Goal: Check status: Check status

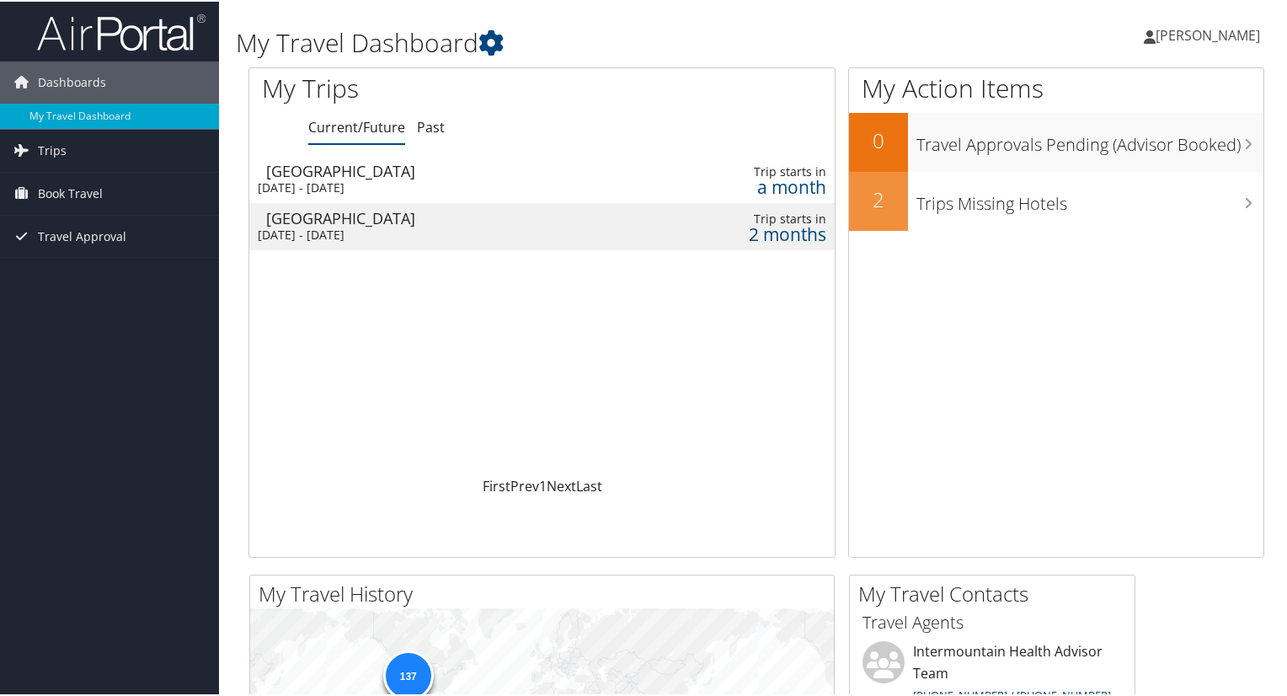
click at [445, 184] on div "[DATE] - [DATE]" at bounding box center [437, 186] width 358 height 15
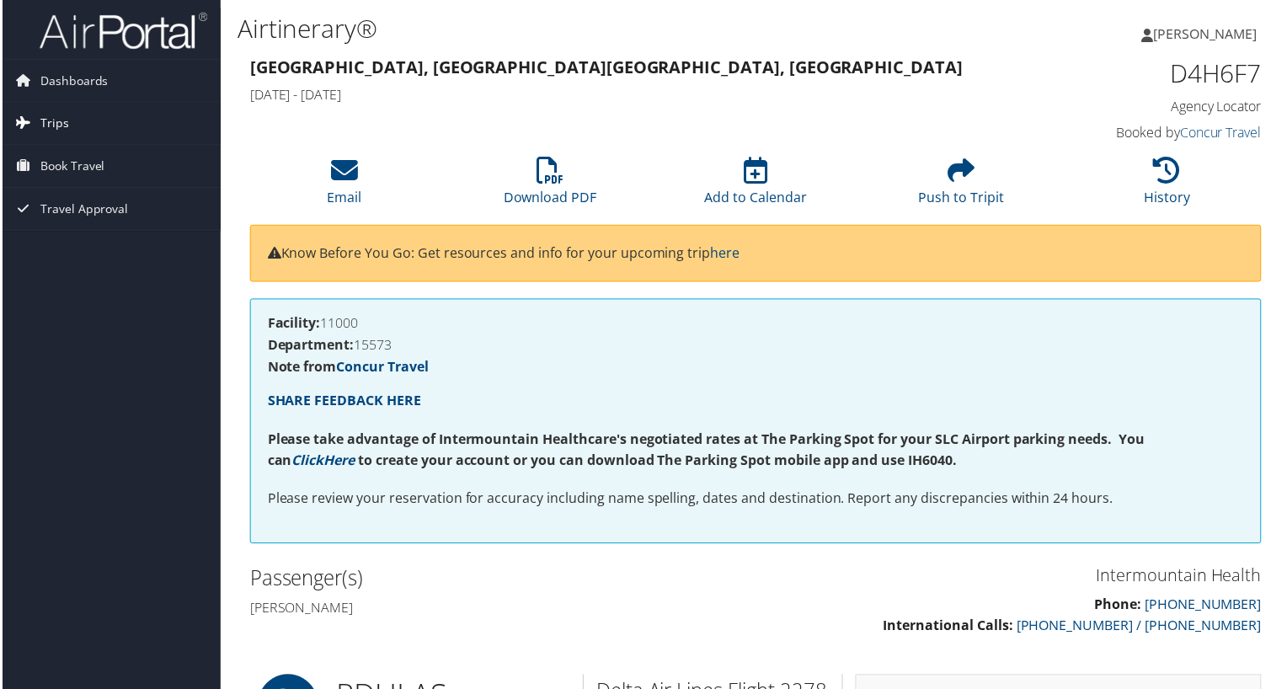
click at [55, 130] on span "Trips" at bounding box center [52, 124] width 29 height 42
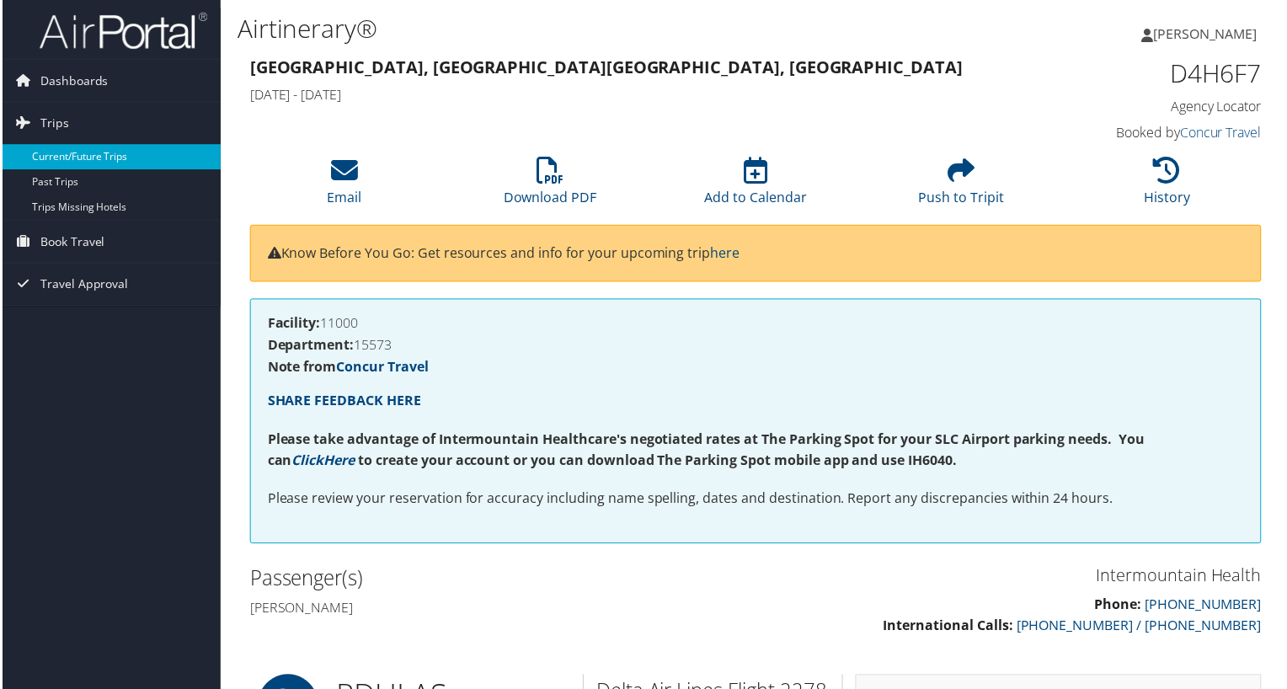
click at [115, 154] on link "Current/Future Trips" at bounding box center [109, 157] width 219 height 25
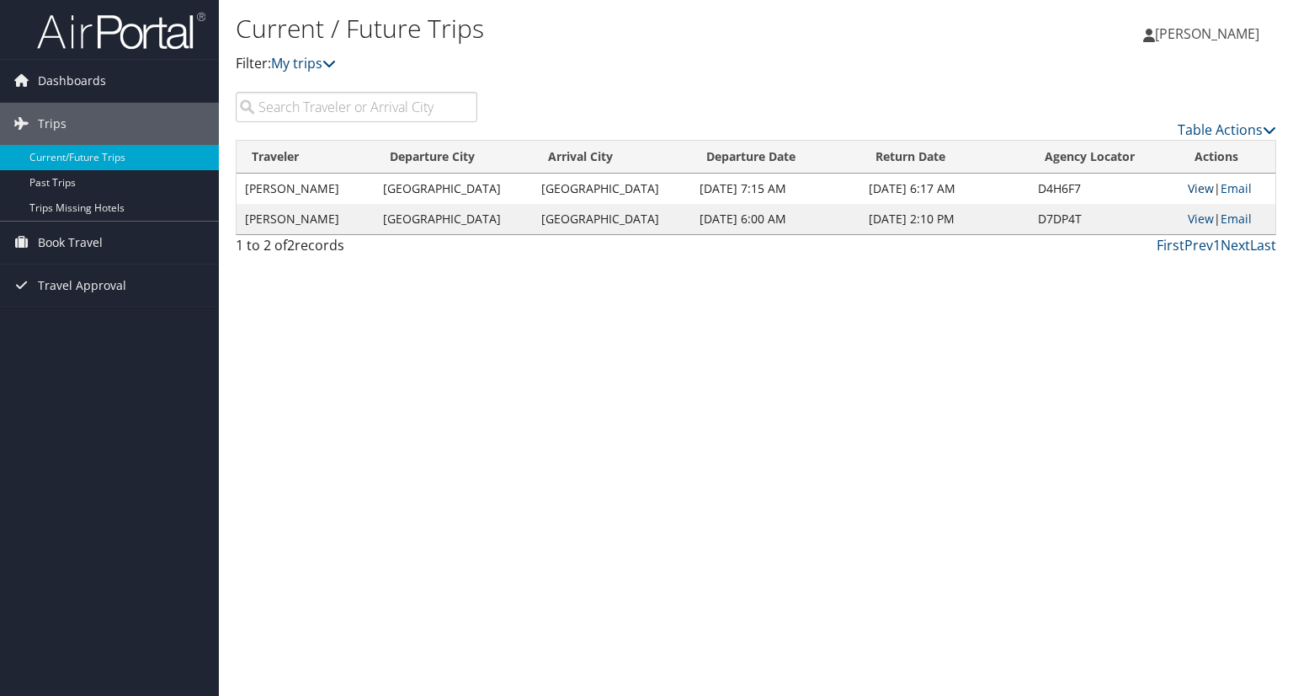
click at [1192, 187] on link "View" at bounding box center [1201, 188] width 26 height 16
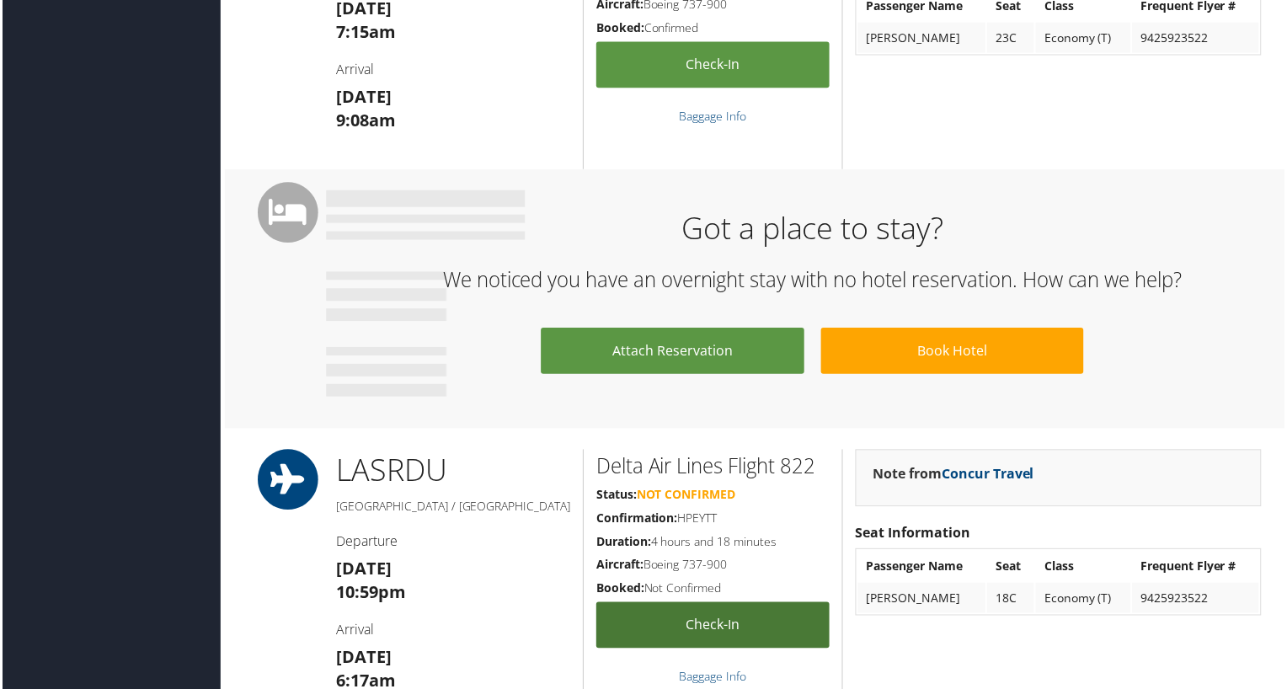
scroll to position [954, 0]
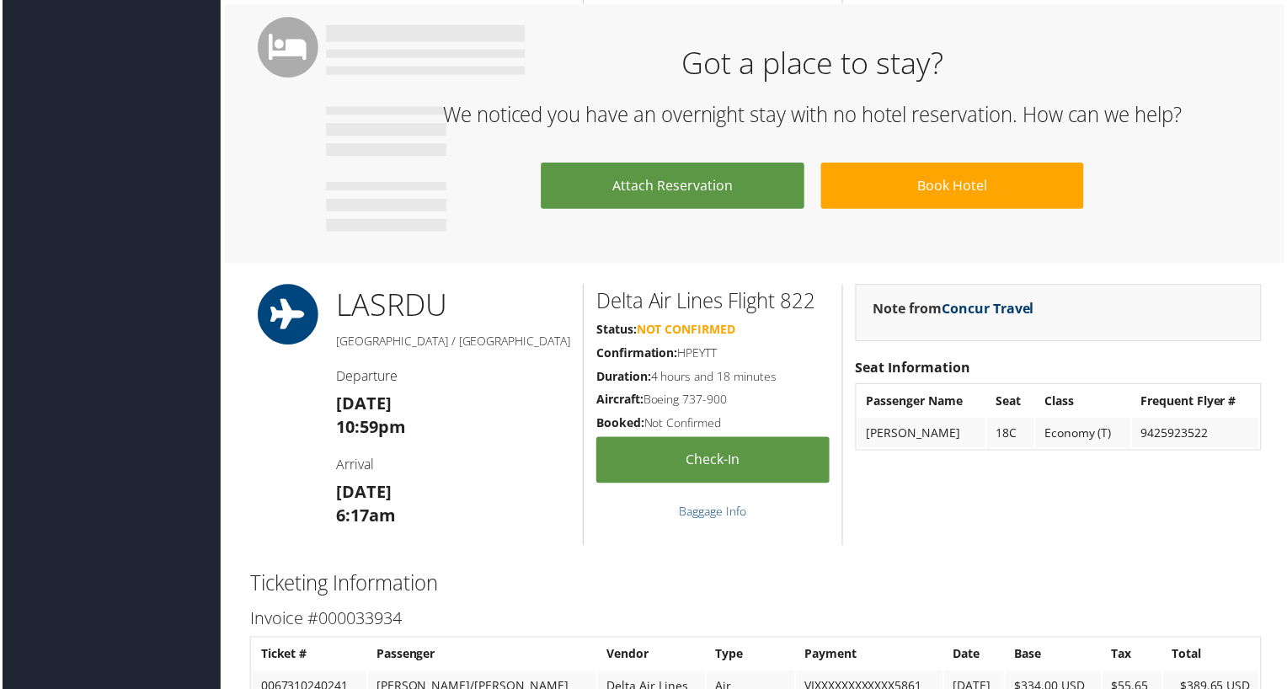
click at [1010, 306] on link "Concur Travel" at bounding box center [989, 310] width 93 height 19
click at [960, 311] on link "Concur Travel" at bounding box center [989, 310] width 93 height 19
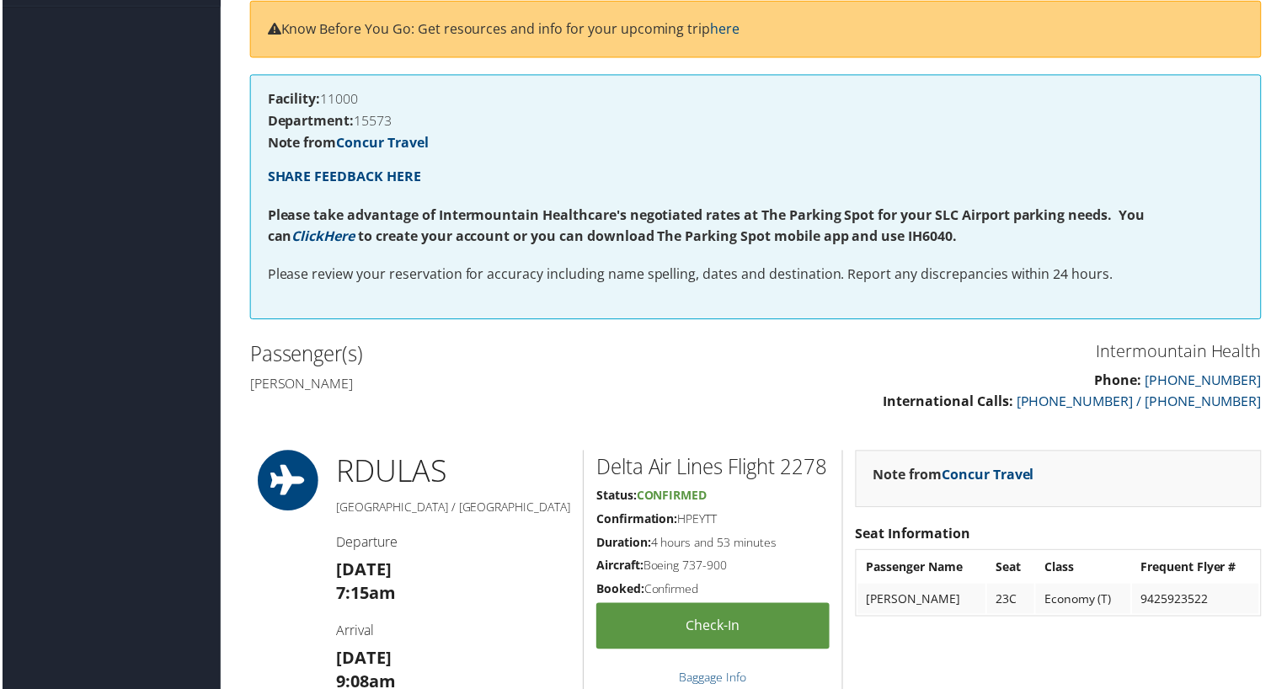
scroll to position [196, 0]
